Goal: Information Seeking & Learning: Learn about a topic

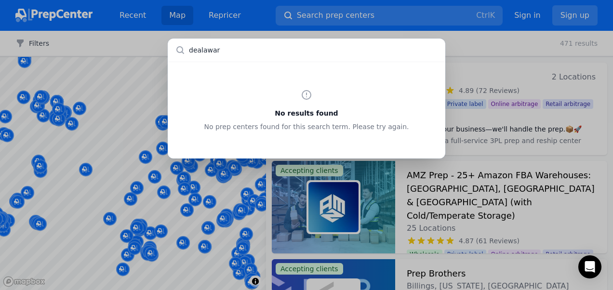
type input "dealaware"
click at [270, 182] on div "No results found No prep centers found for this search term. Please try again." at bounding box center [306, 145] width 613 height 290
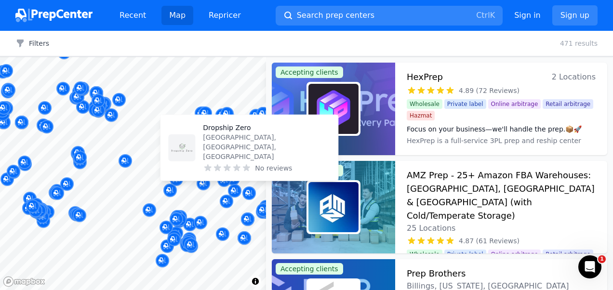
click at [215, 57] on div at bounding box center [133, 57] width 266 height 0
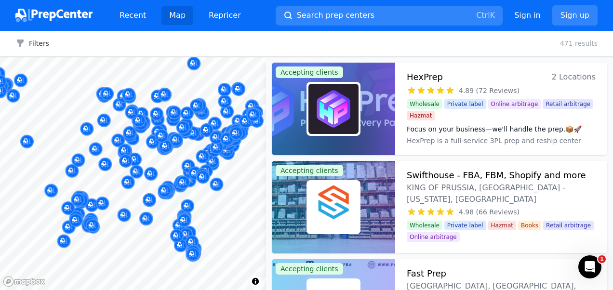
drag, startPoint x: 254, startPoint y: 196, endPoint x: 192, endPoint y: 189, distance: 62.5
click at [192, 189] on body "Recent Map Repricer Search prep centers Ctrl K Open main menu Sign in Sign up F…" at bounding box center [306, 145] width 613 height 290
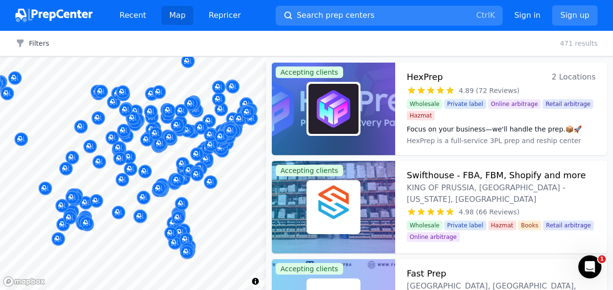
click at [238, 129] on div "Ocean Fulfillment Lakewood, NJ, US 5.00 (1 Review)" at bounding box center [228, 91] width 185 height 75
click at [222, 128] on div "Ocean Fulfillment Lakewood, NJ, US 5.00 (1 Review)" at bounding box center [228, 91] width 185 height 75
click at [240, 117] on div at bounding box center [230, 120] width 185 height 8
click at [222, 123] on div at bounding box center [230, 120] width 185 height 8
click at [222, 130] on div at bounding box center [227, 133] width 185 height 8
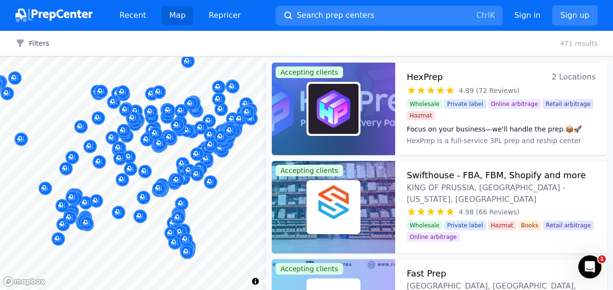
click at [221, 135] on div at bounding box center [227, 133] width 185 height 8
click at [232, 129] on div at bounding box center [228, 126] width 185 height 8
click at [235, 132] on div at bounding box center [227, 133] width 185 height 8
click at [180, 11] on link "Map" at bounding box center [178, 15] width 32 height 19
click at [231, 126] on div at bounding box center [228, 126] width 185 height 8
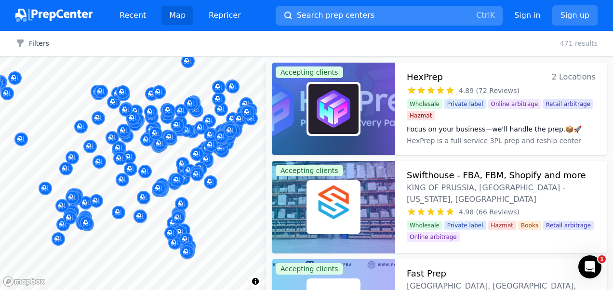
click at [328, 17] on span "Search prep centers" at bounding box center [336, 16] width 78 height 12
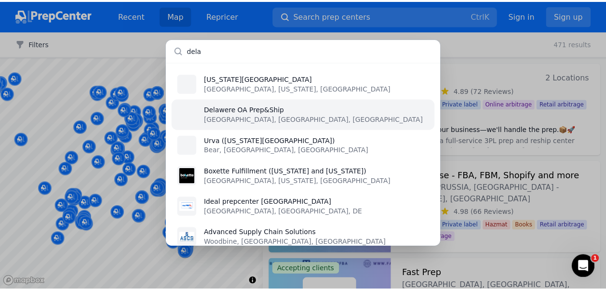
scroll to position [12, 0]
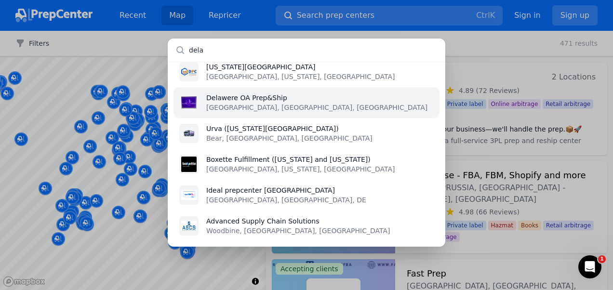
type input "dela"
click at [297, 106] on li "Delawere OA Prep&Ship Bridgeville, DE, US" at bounding box center [307, 102] width 266 height 31
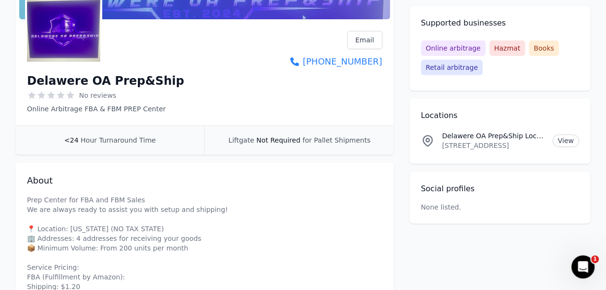
drag, startPoint x: 175, startPoint y: 56, endPoint x: 360, endPoint y: 209, distance: 240.4
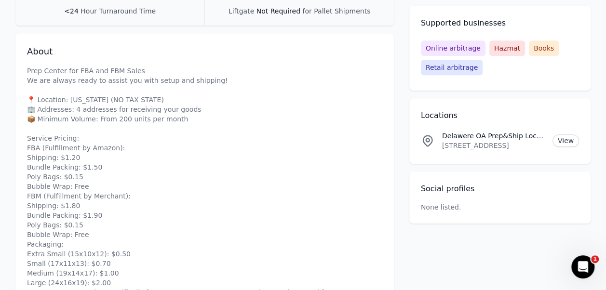
scroll to position [269, 0]
click at [368, 160] on p "Prep Center for FBA and FBM Sales We are always ready to assist you with setup …" at bounding box center [204, 205] width 355 height 280
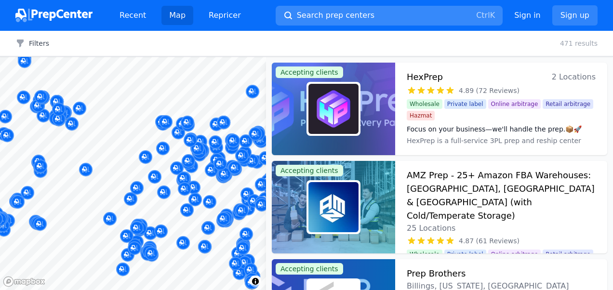
click at [306, 15] on span "Search prep centers" at bounding box center [336, 16] width 78 height 12
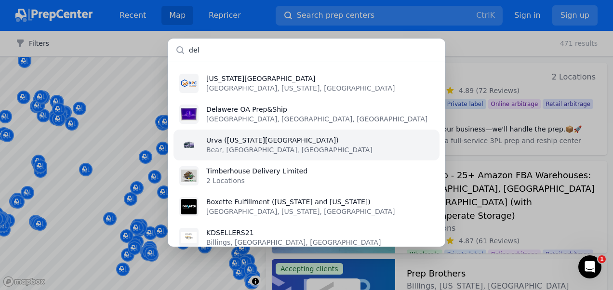
type input "del"
click at [264, 145] on p "Bear, [GEOGRAPHIC_DATA], [GEOGRAPHIC_DATA]" at bounding box center [289, 150] width 166 height 10
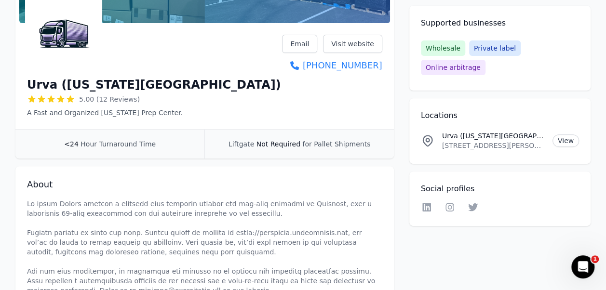
scroll to position [135, 0]
click at [354, 40] on link "Visit website" at bounding box center [352, 44] width 59 height 18
click at [246, 146] on span "Liftgate" at bounding box center [242, 145] width 26 height 8
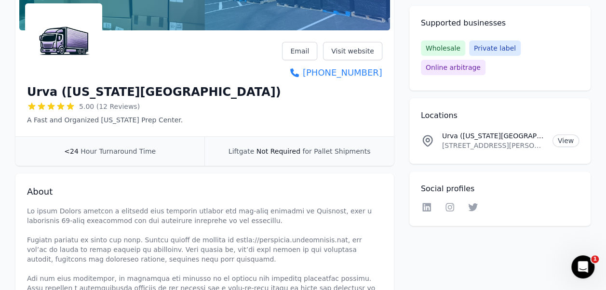
scroll to position [0, 0]
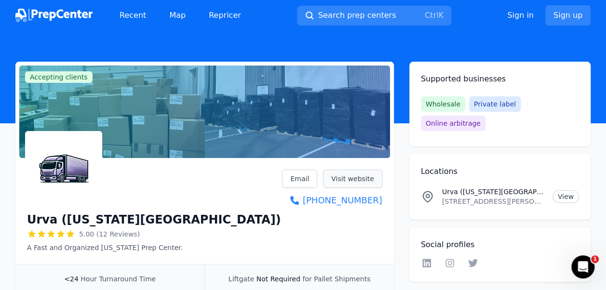
click at [337, 175] on link "Visit website" at bounding box center [352, 179] width 59 height 18
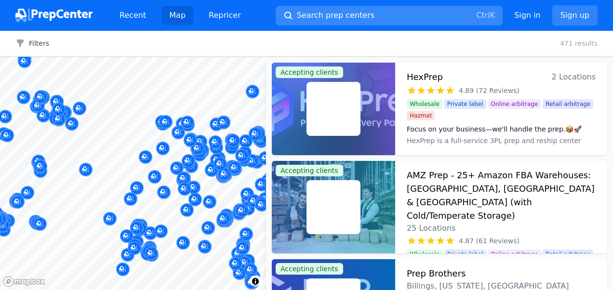
click at [371, 14] on button "Search prep centers Ctrl K" at bounding box center [389, 16] width 227 height 20
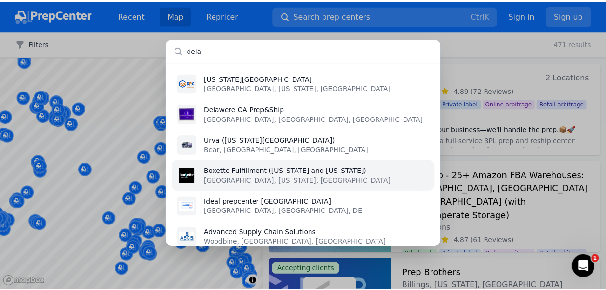
scroll to position [12, 0]
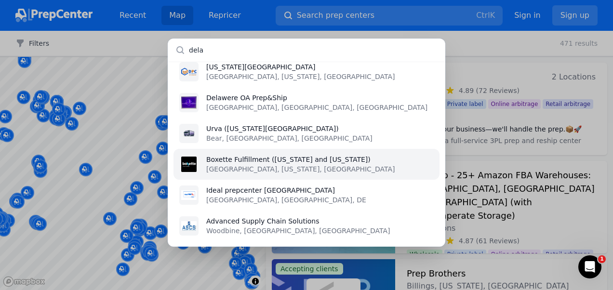
type input "dela"
click at [264, 176] on li "Boxette Fulfillment (Delaware and California) New Castle, Delaware, US" at bounding box center [307, 164] width 266 height 31
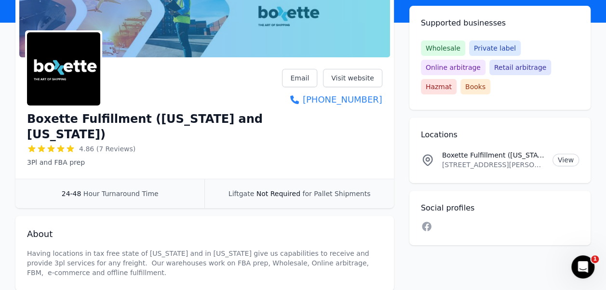
scroll to position [101, 0]
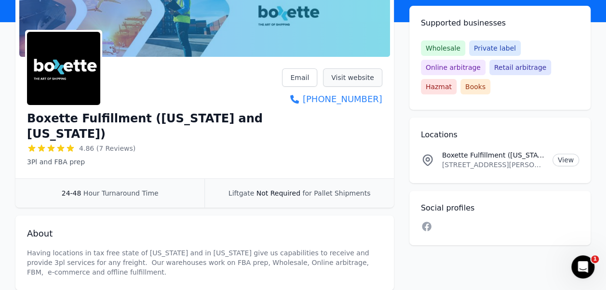
click at [347, 79] on link "Visit website" at bounding box center [352, 77] width 59 height 18
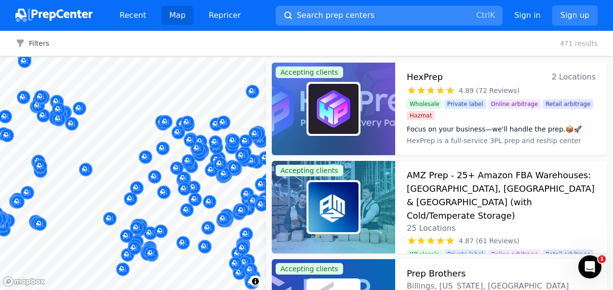
click at [298, 17] on span "Search prep centers" at bounding box center [336, 16] width 78 height 12
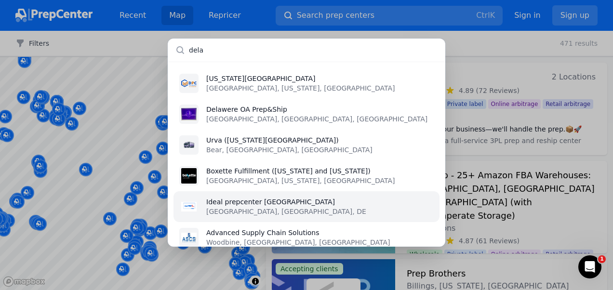
type input "dela"
click at [283, 196] on li "Ideal prepcenter Deutschland Herbolzheim, Baden-Wuerttemberg, DE" at bounding box center [307, 206] width 266 height 31
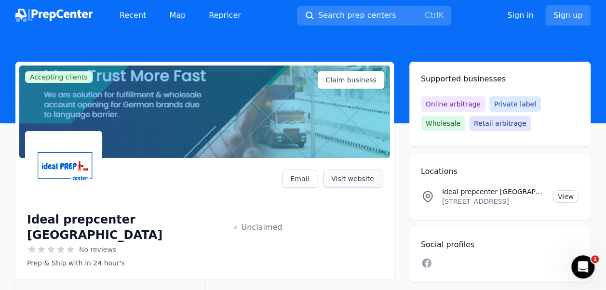
click at [356, 173] on link "Visit website" at bounding box center [352, 179] width 59 height 18
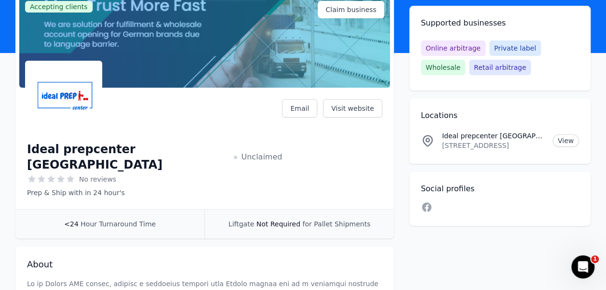
scroll to position [72, 0]
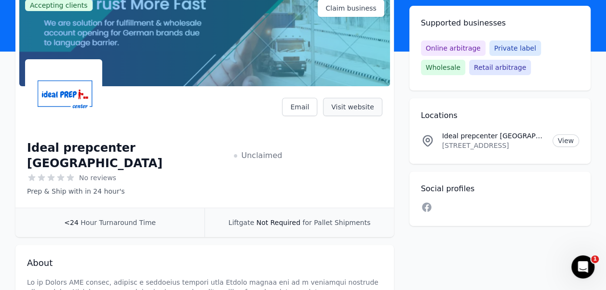
click at [356, 102] on link "Visit website" at bounding box center [352, 107] width 59 height 18
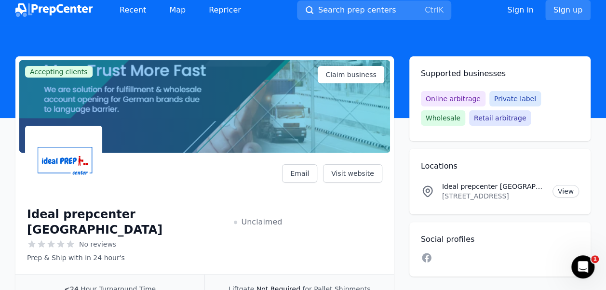
scroll to position [0, 0]
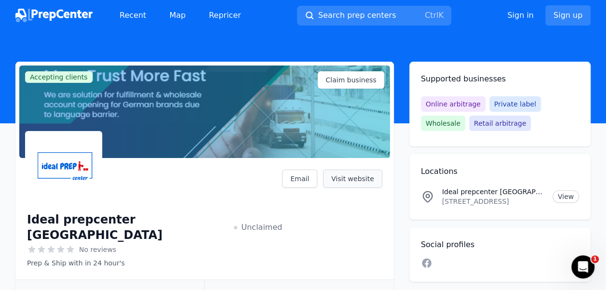
click at [350, 182] on link "Visit website" at bounding box center [352, 179] width 59 height 18
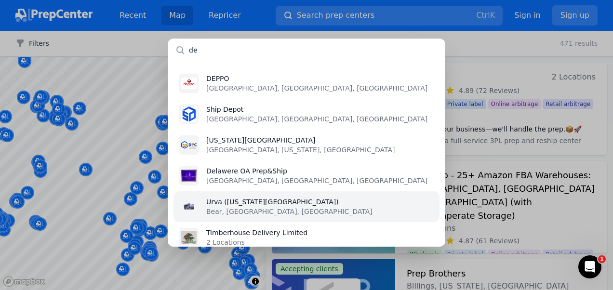
type input "de"
click at [240, 210] on p "Bear, [GEOGRAPHIC_DATA], [GEOGRAPHIC_DATA]" at bounding box center [289, 212] width 166 height 10
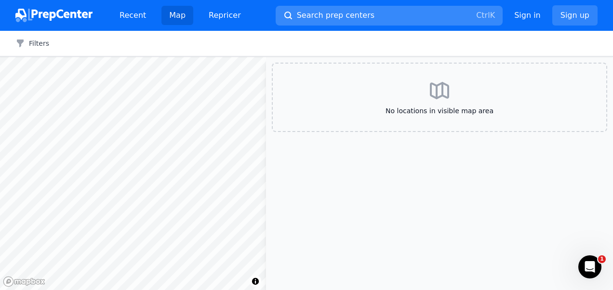
click at [287, 17] on button "Search prep centers Ctrl K" at bounding box center [389, 16] width 227 height 20
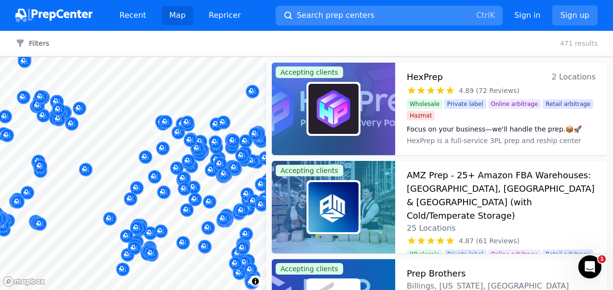
click at [280, 17] on div at bounding box center [306, 145] width 613 height 290
click at [282, 14] on div at bounding box center [306, 145] width 613 height 290
click at [350, 16] on div at bounding box center [306, 145] width 613 height 290
click at [280, 12] on div at bounding box center [306, 145] width 613 height 290
click at [284, 13] on div at bounding box center [306, 145] width 613 height 290
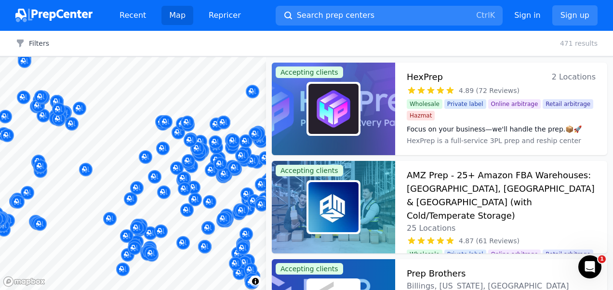
click at [361, 13] on div at bounding box center [306, 145] width 613 height 290
